Goal: Navigation & Orientation: Find specific page/section

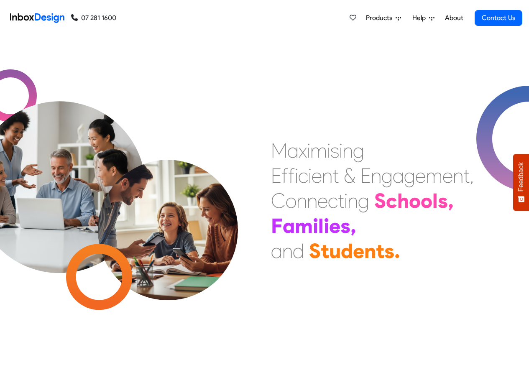
click at [384, 19] on span "Products" at bounding box center [381, 18] width 30 height 10
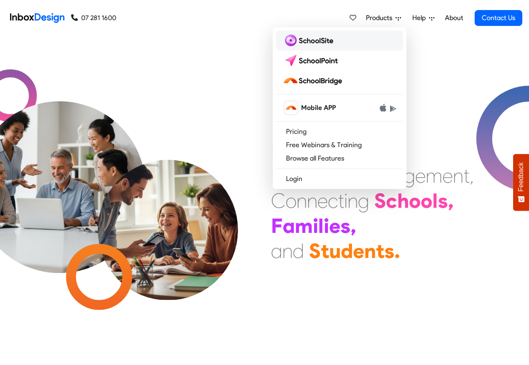
click at [306, 42] on img at bounding box center [309, 40] width 54 height 13
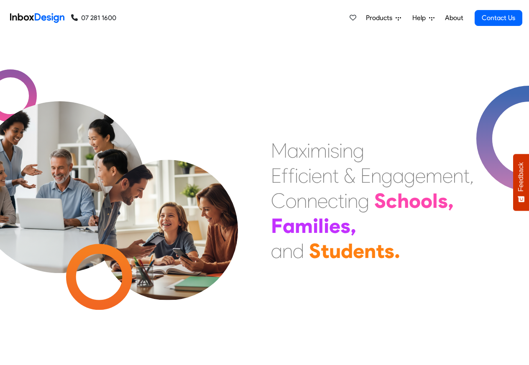
click at [385, 18] on span "Products" at bounding box center [381, 18] width 30 height 10
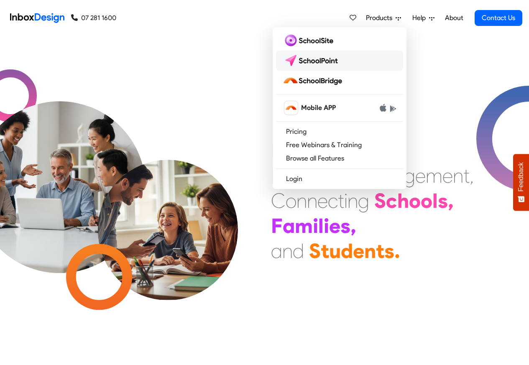
click at [304, 60] on img at bounding box center [311, 60] width 59 height 13
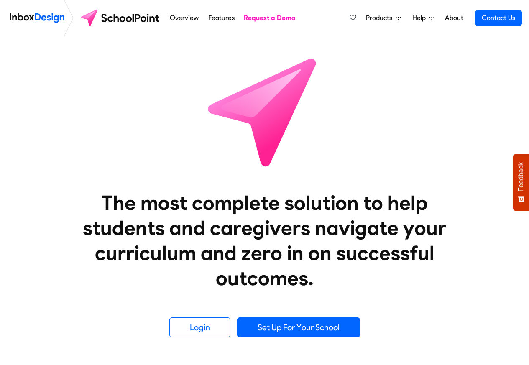
click at [180, 18] on link "Overview" at bounding box center [184, 18] width 33 height 17
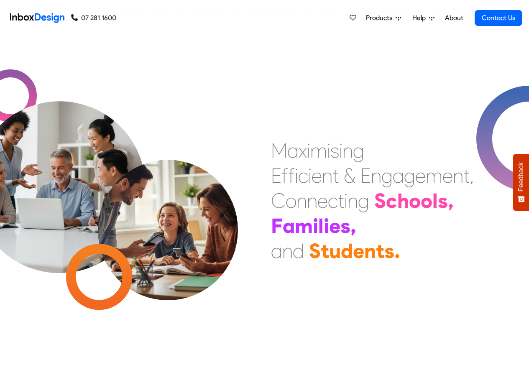
click at [387, 18] on span "Products" at bounding box center [381, 18] width 30 height 10
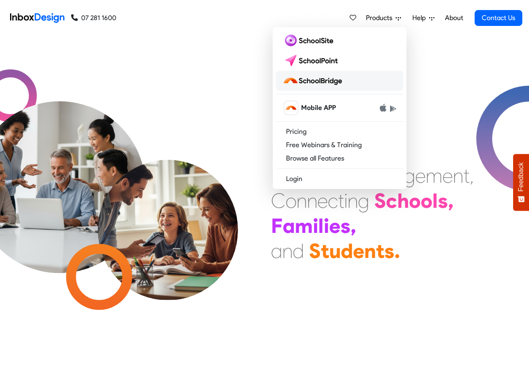
click at [306, 81] on img at bounding box center [313, 80] width 63 height 13
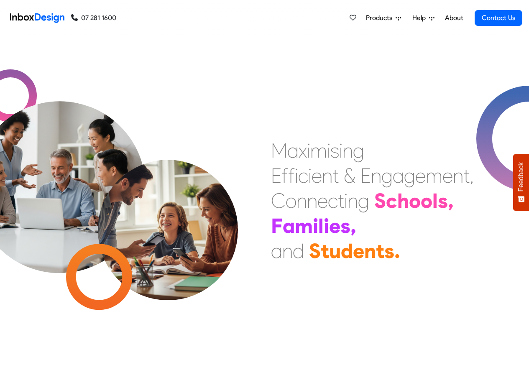
click at [451, 18] on link "About" at bounding box center [453, 18] width 23 height 17
